Goal: Check status: Check status

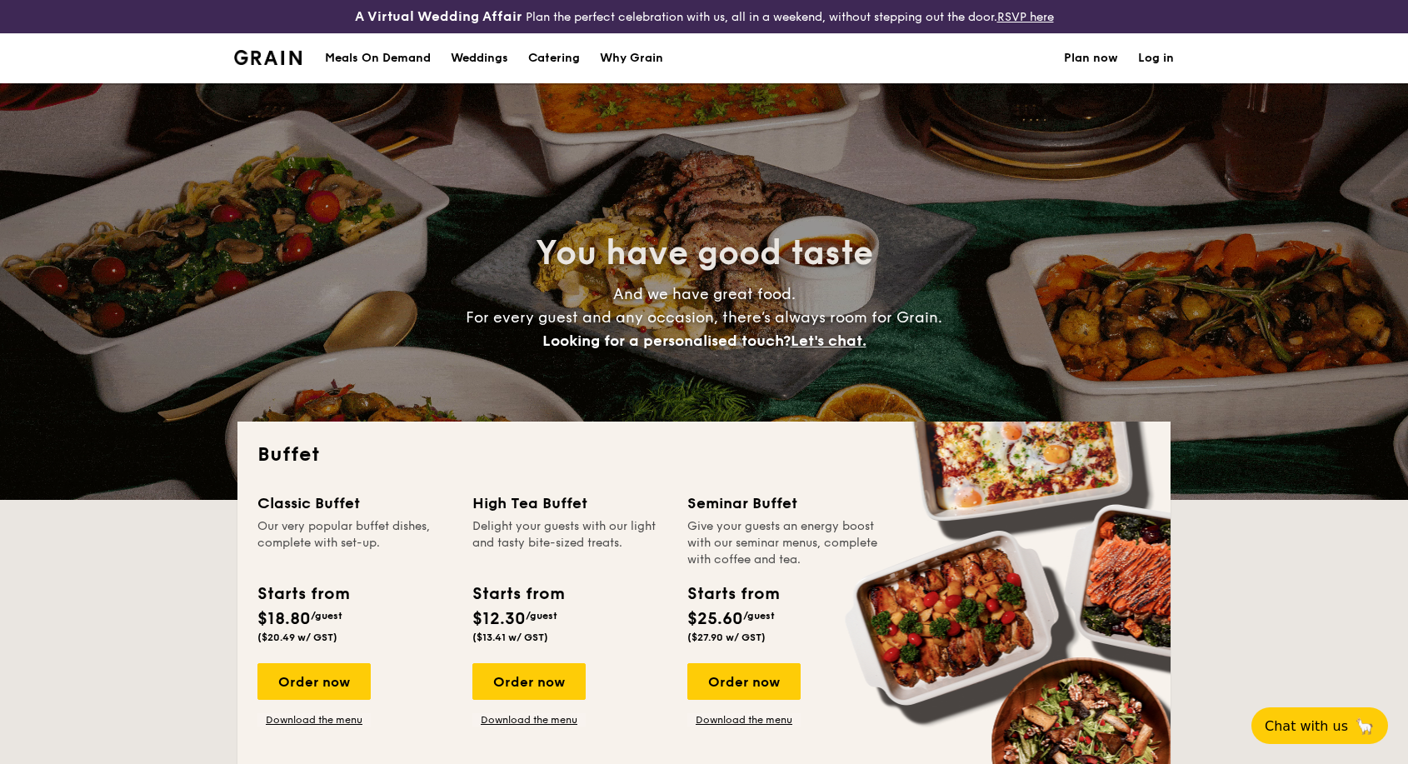
select select
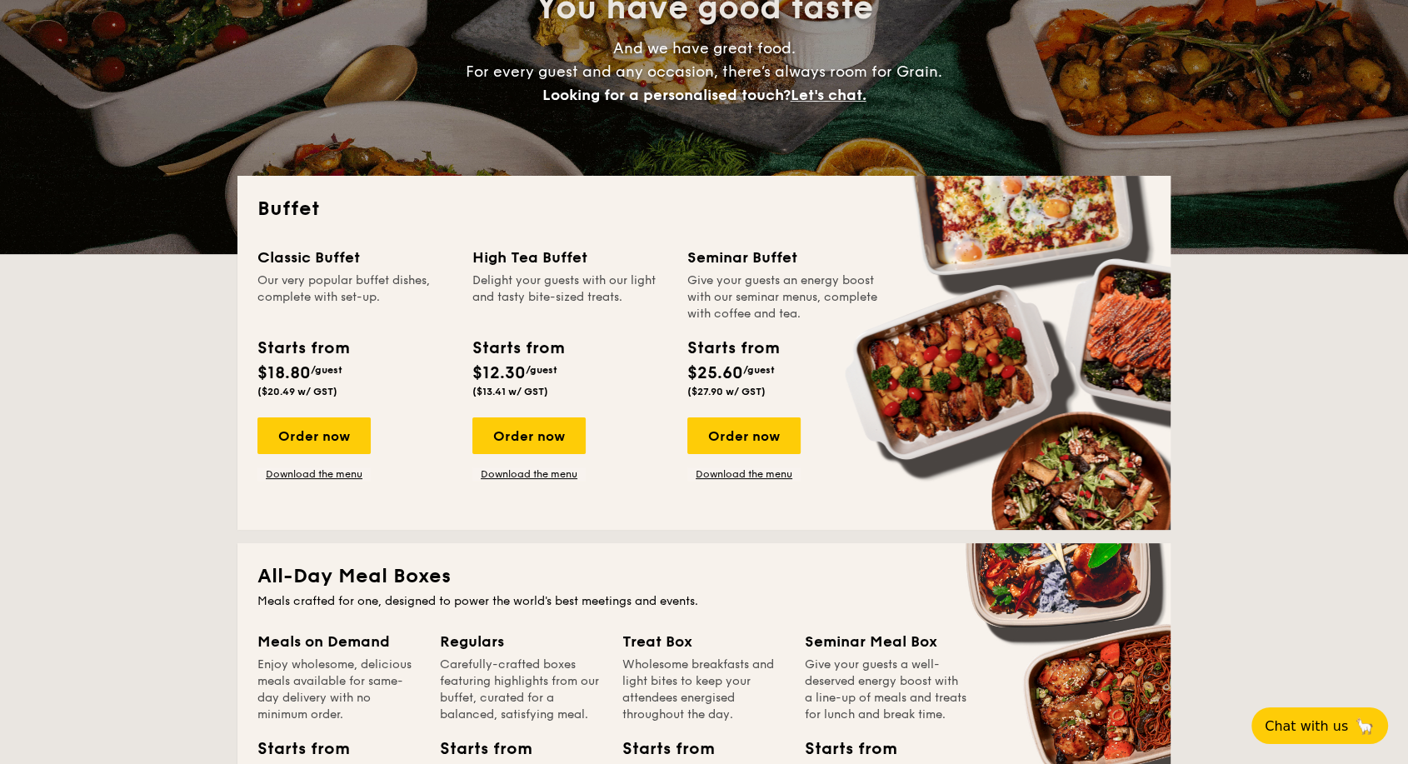
scroll to position [277, 0]
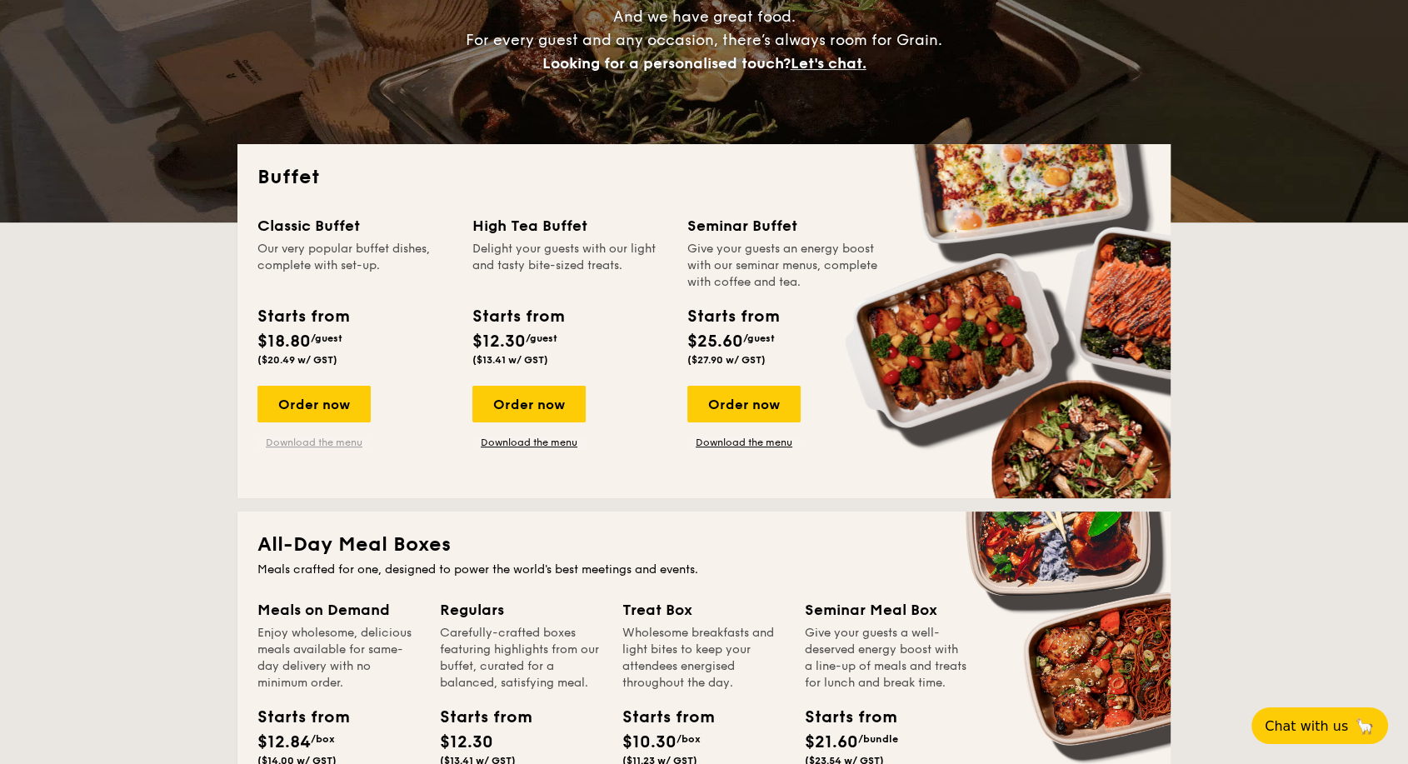
click at [340, 445] on link "Download the menu" at bounding box center [313, 442] width 113 height 13
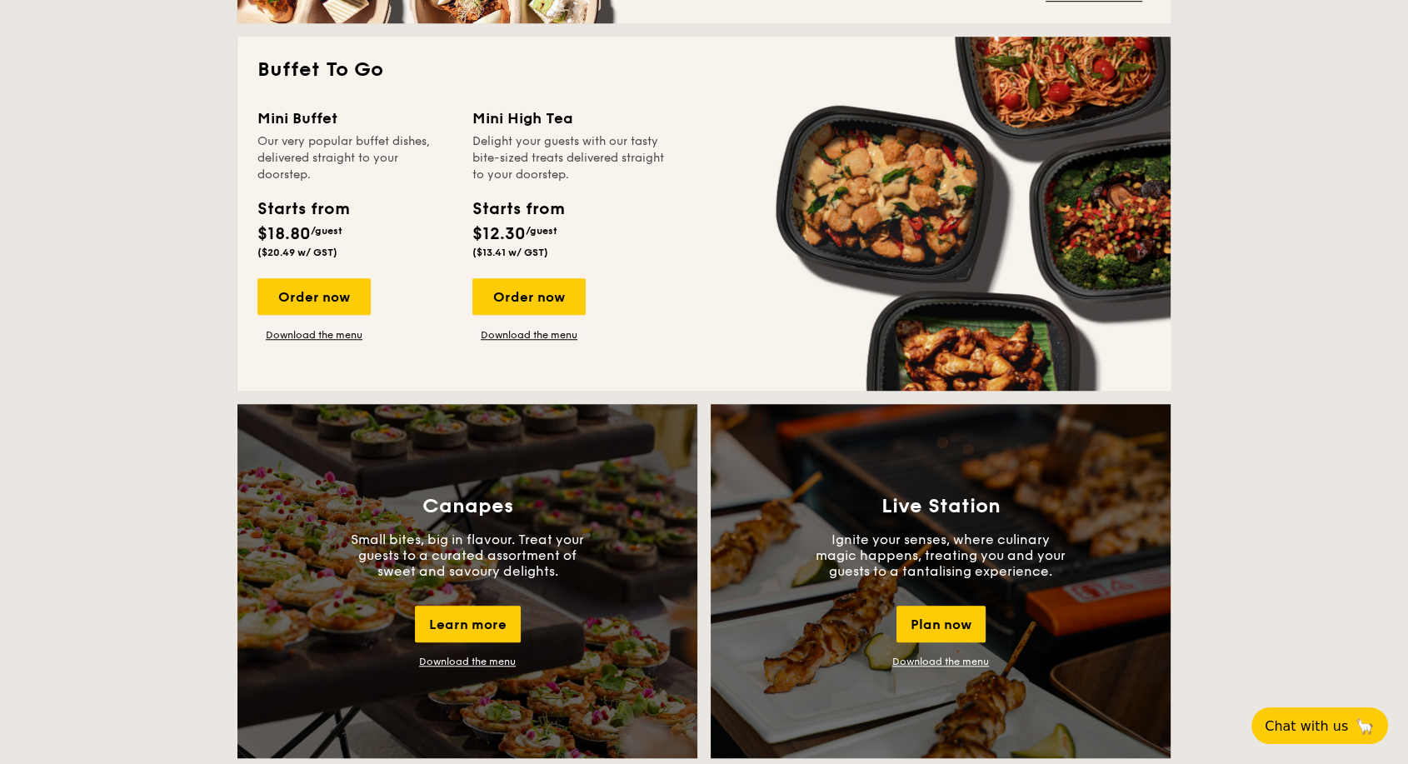
scroll to position [1111, 0]
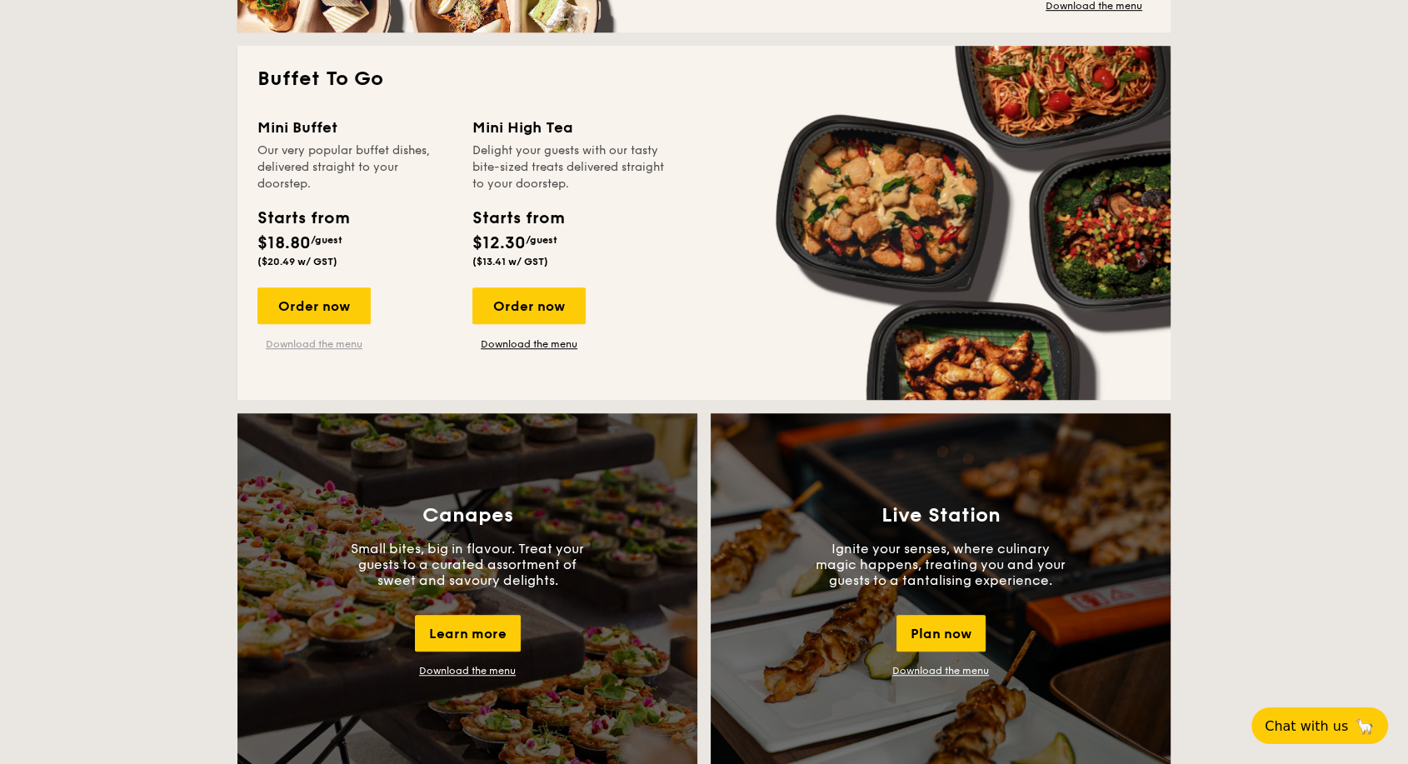
click at [332, 345] on link "Download the menu" at bounding box center [313, 343] width 113 height 13
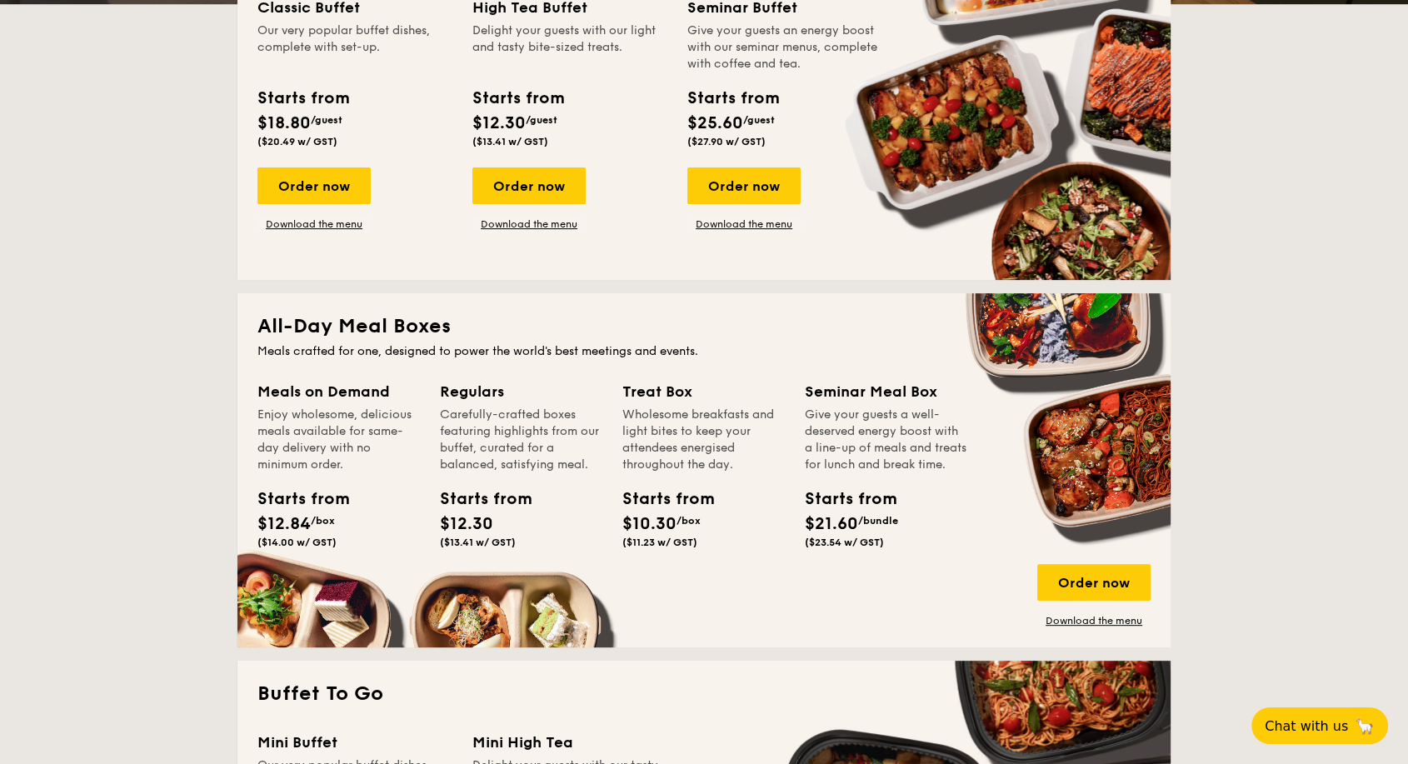
scroll to position [647, 0]
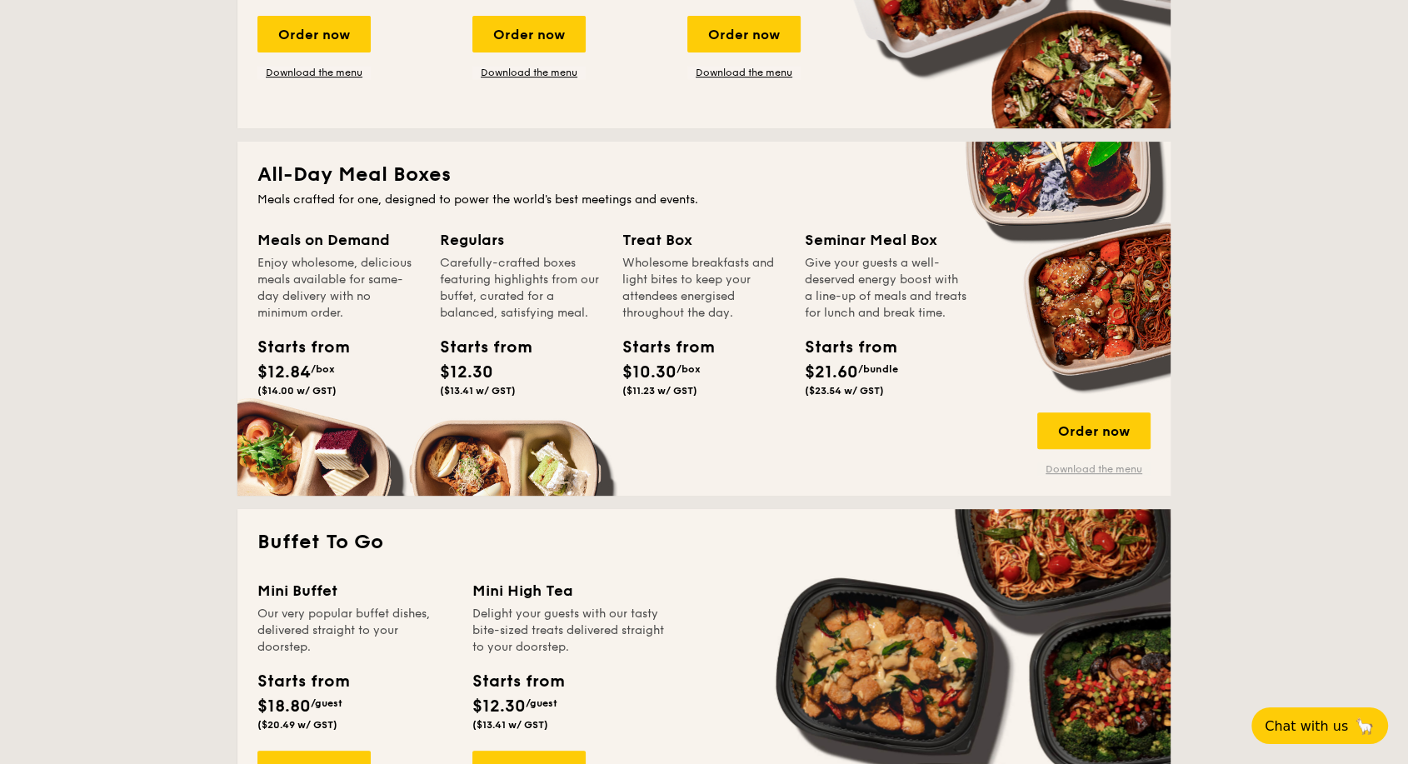
click at [1086, 465] on link "Download the menu" at bounding box center [1093, 468] width 113 height 13
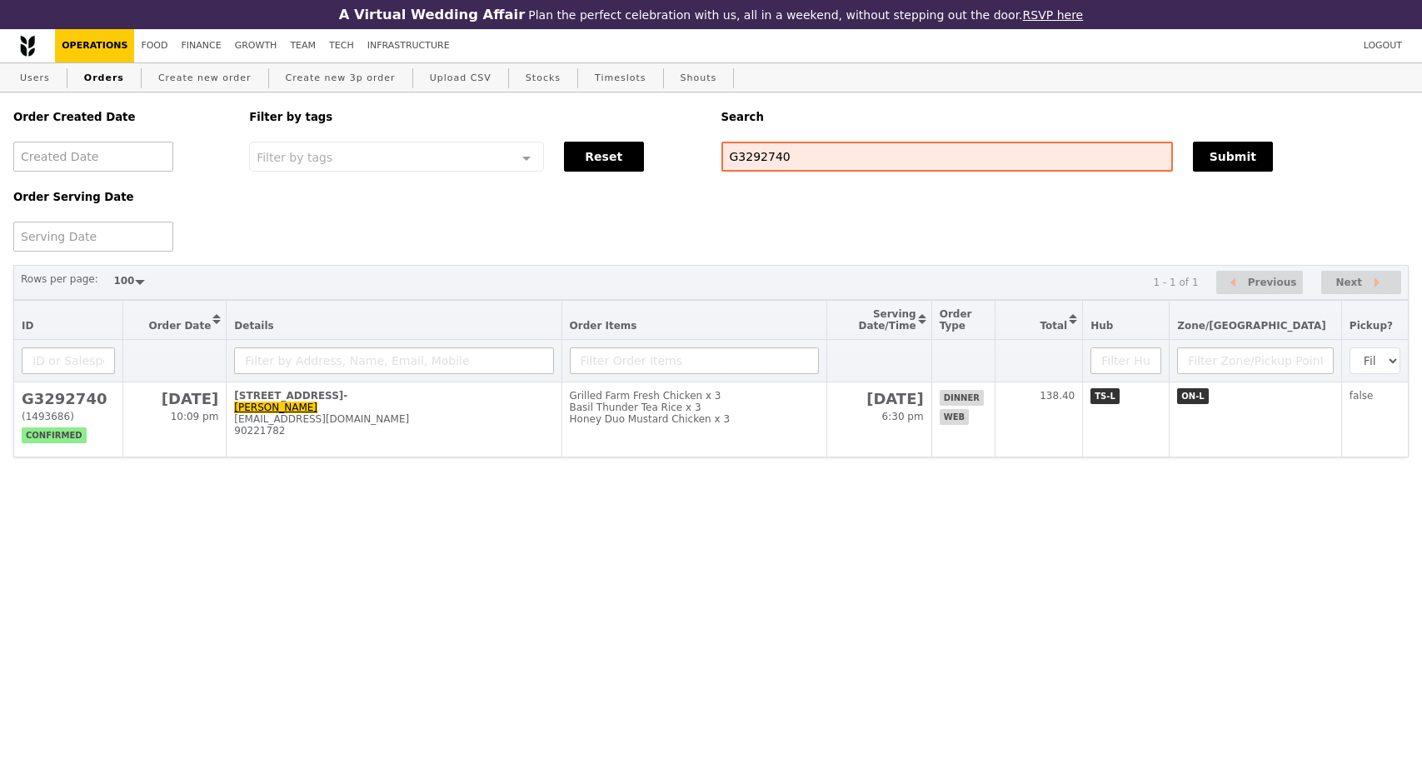
select select "100"
click at [824, 157] on input "G3292740" at bounding box center [947, 157] width 452 height 30
drag, startPoint x: 781, startPoint y: 151, endPoint x: 706, endPoint y: 163, distance: 76.0
click at [706, 163] on div "Order Created Date Order Serving Date Filter by tags Filter by tags Meal_Plan W…" at bounding box center [711, 171] width 1416 height 159
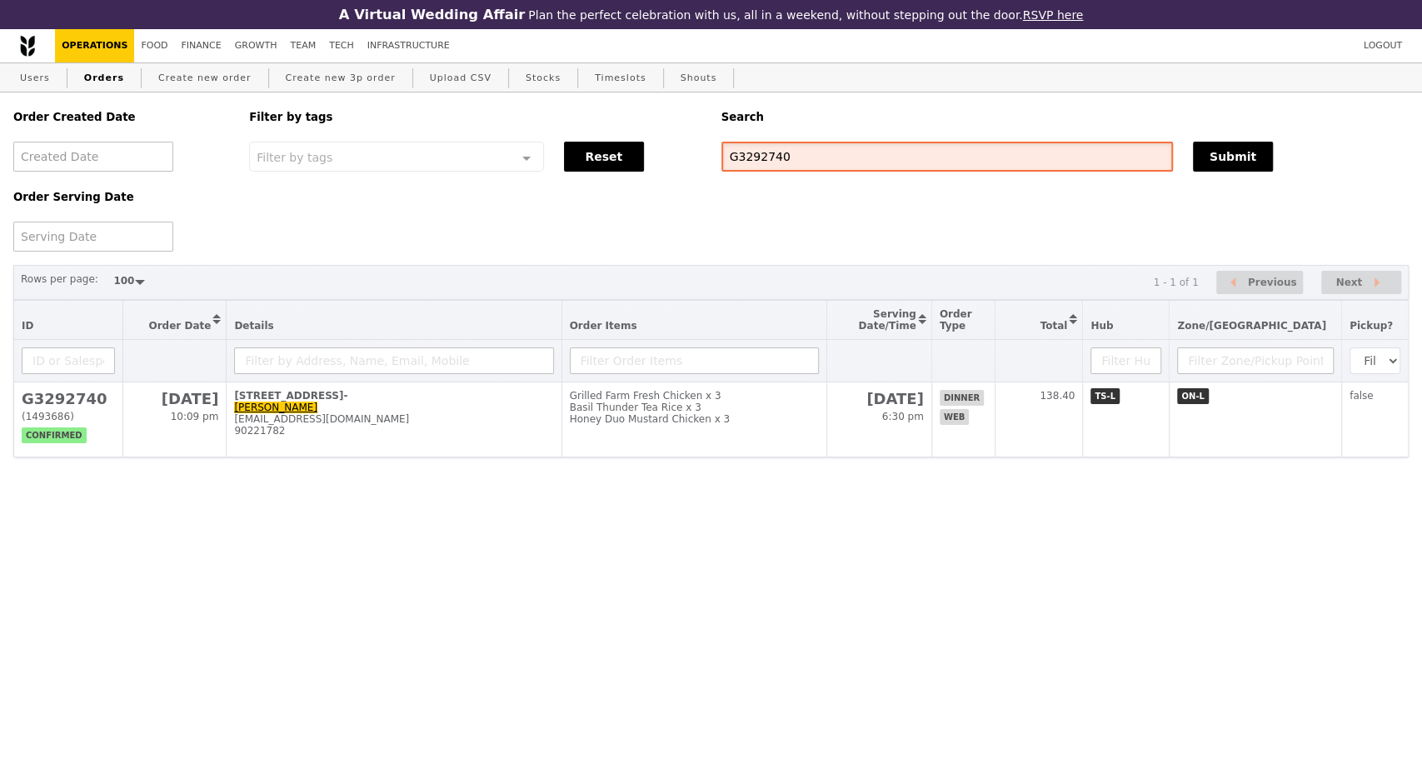
paste input "03898"
type input "03898"
click at [1221, 165] on button "Submit" at bounding box center [1233, 157] width 80 height 30
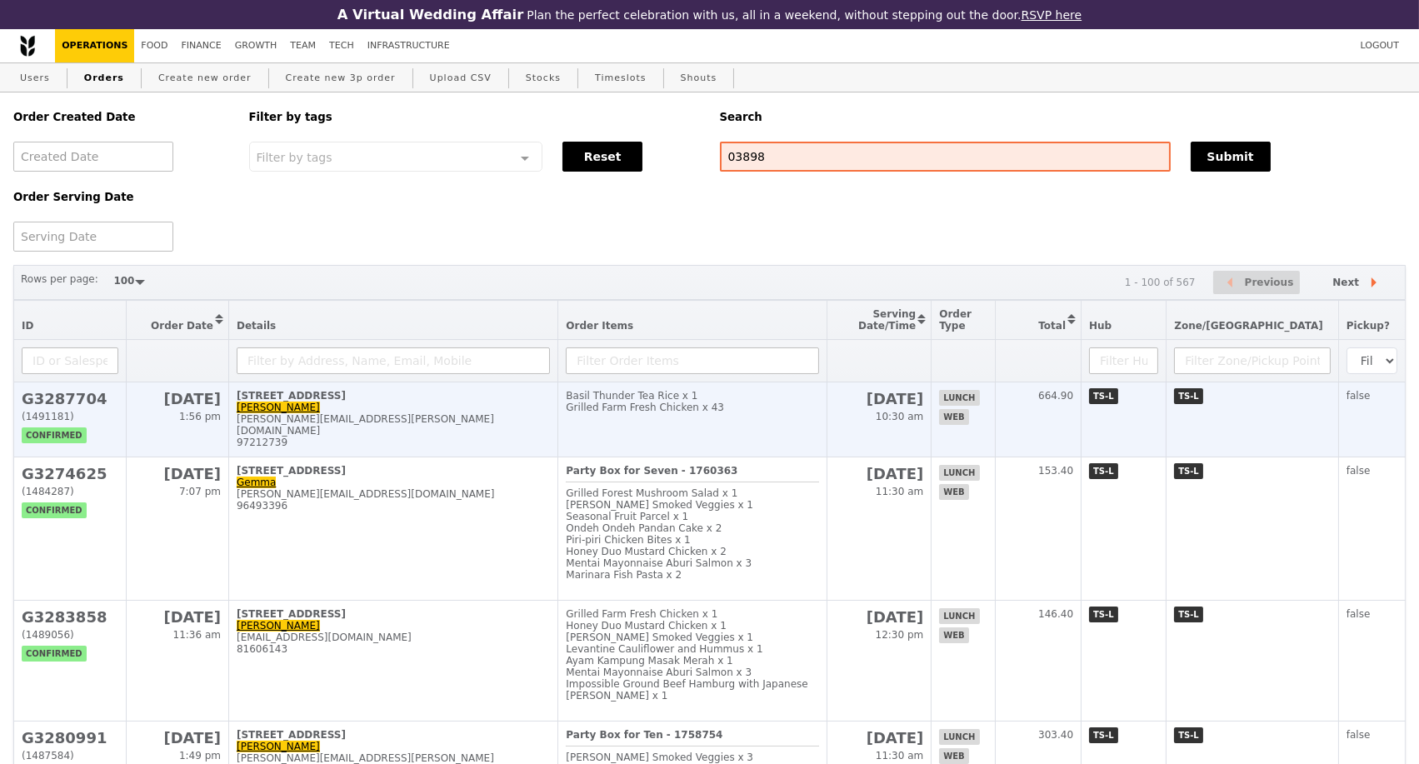
click at [428, 433] on div "teresa.kwok@galderma.com" at bounding box center [393, 424] width 313 height 23
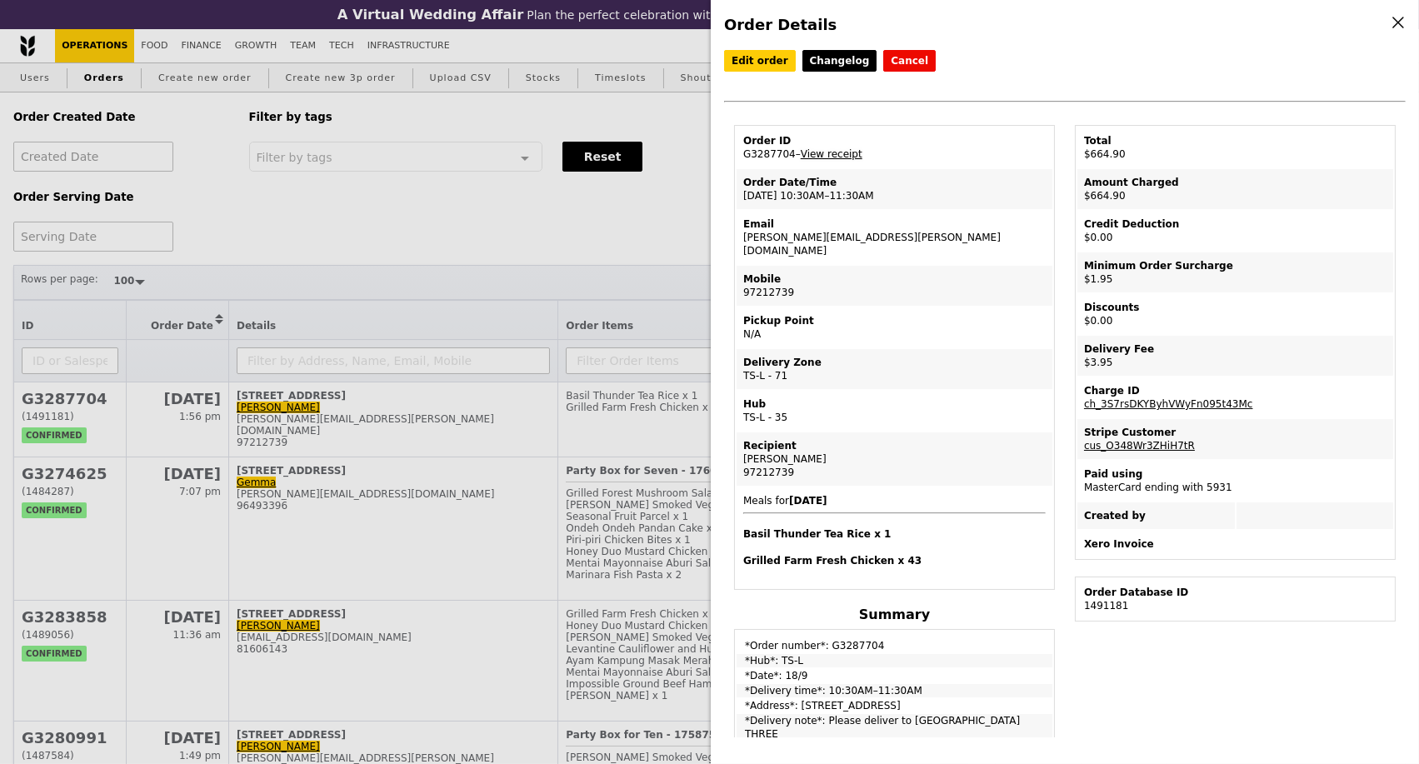
click at [835, 160] on link "View receipt" at bounding box center [832, 154] width 62 height 12
drag, startPoint x: 832, startPoint y: 247, endPoint x: 740, endPoint y: 245, distance: 92.5
click at [741, 247] on td "Email teresa.kwok@galderma.com" at bounding box center [894, 237] width 316 height 53
copy td "teresa.kwok@galderma.com"
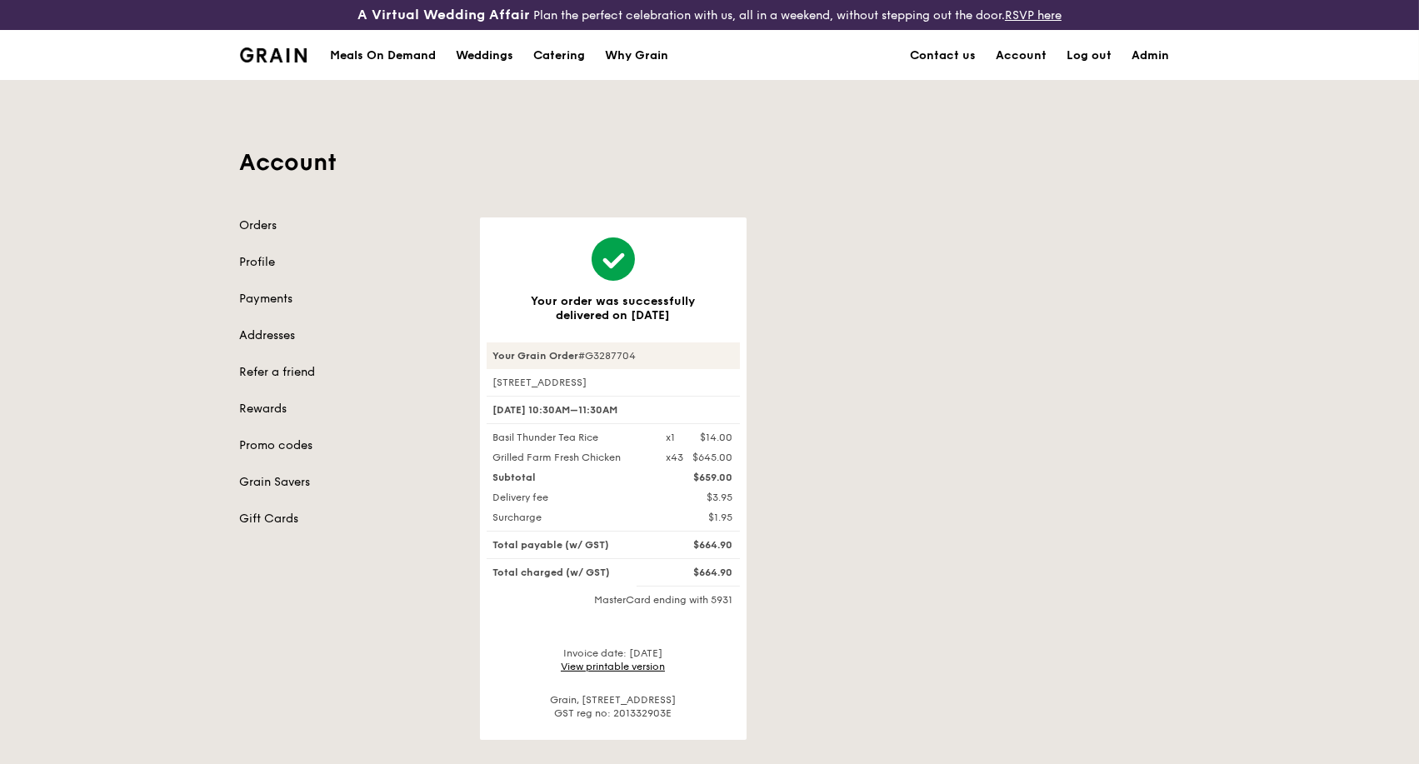
click at [192, 240] on div "Account Orders Profile Payments Addresses Refer a friend Rewards Promo codes Gr…" at bounding box center [709, 410] width 1419 height 660
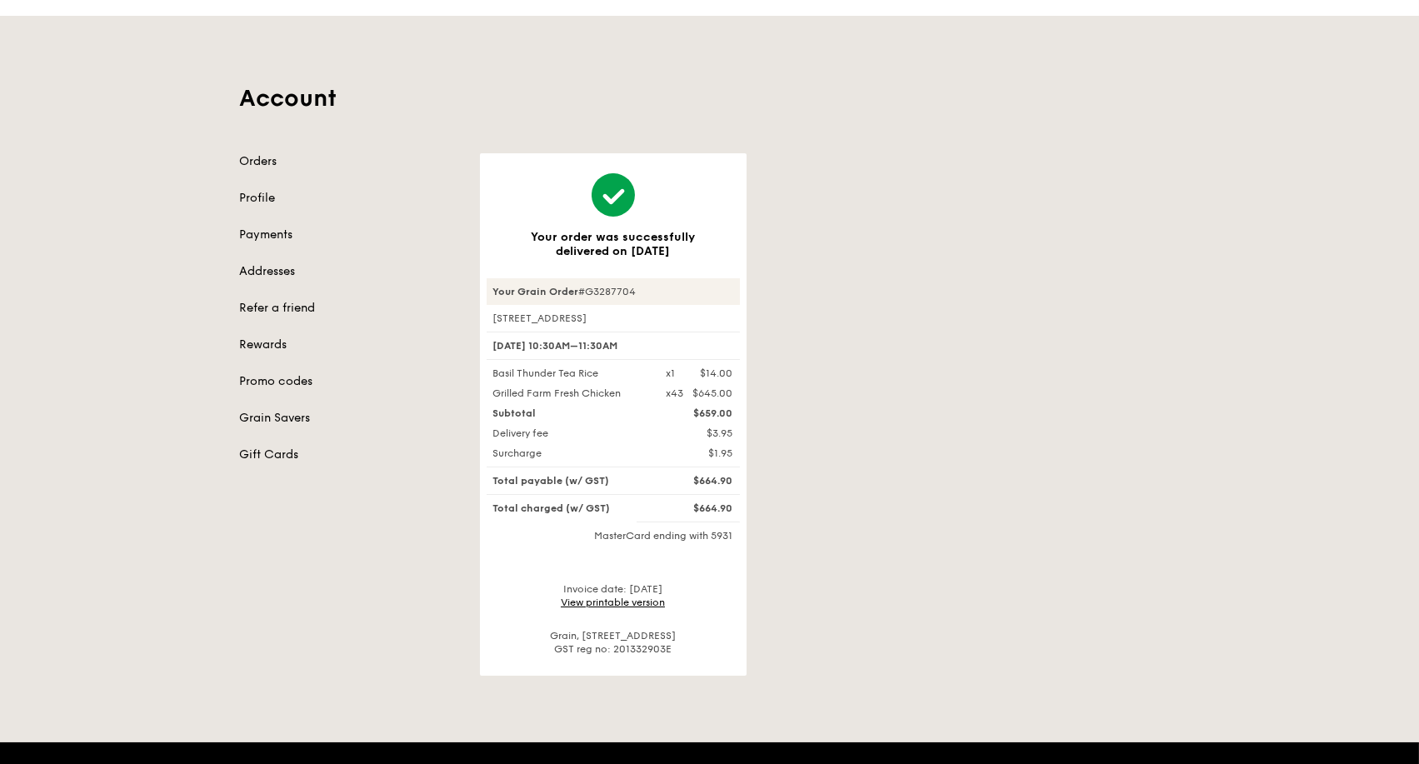
scroll to position [92, 0]
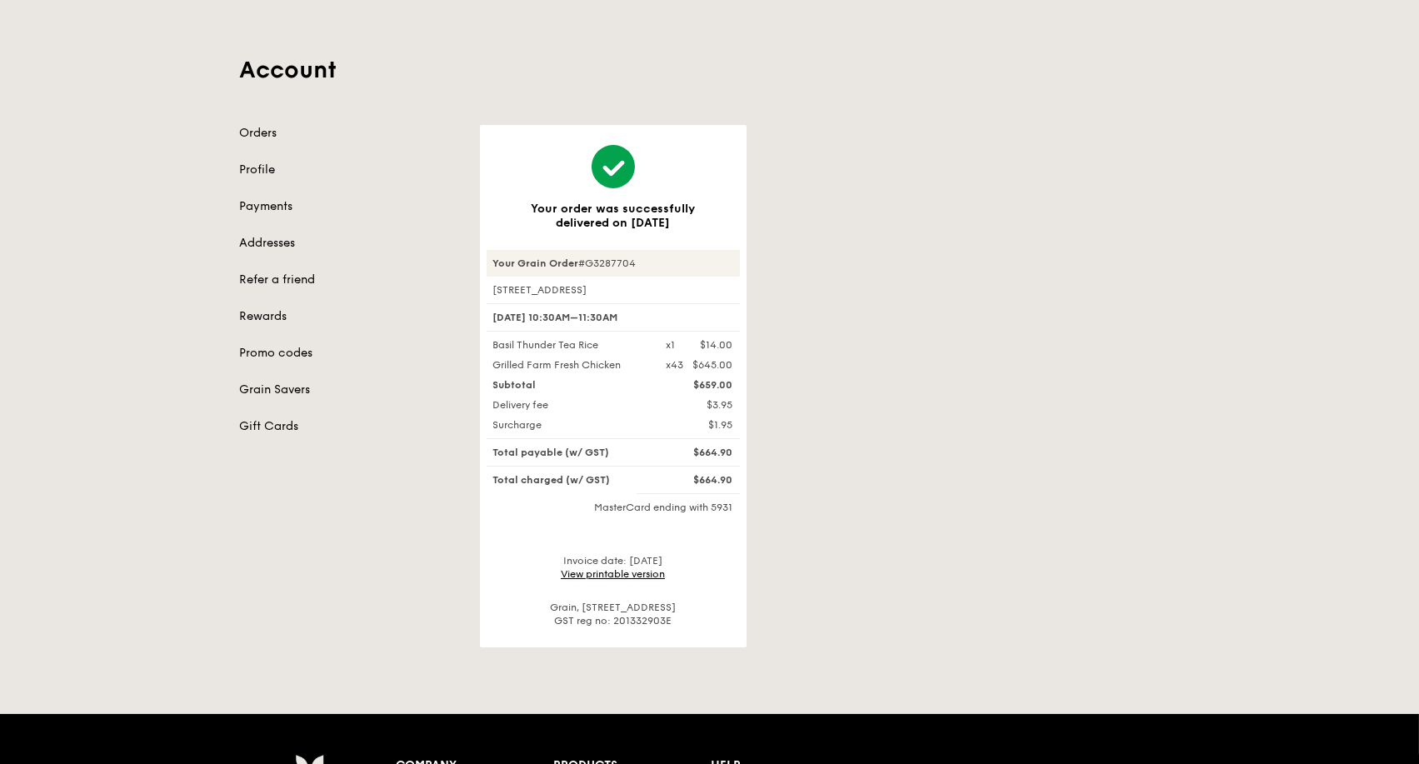
click at [606, 572] on link "View printable version" at bounding box center [613, 574] width 104 height 12
